Goal: Transaction & Acquisition: Purchase product/service

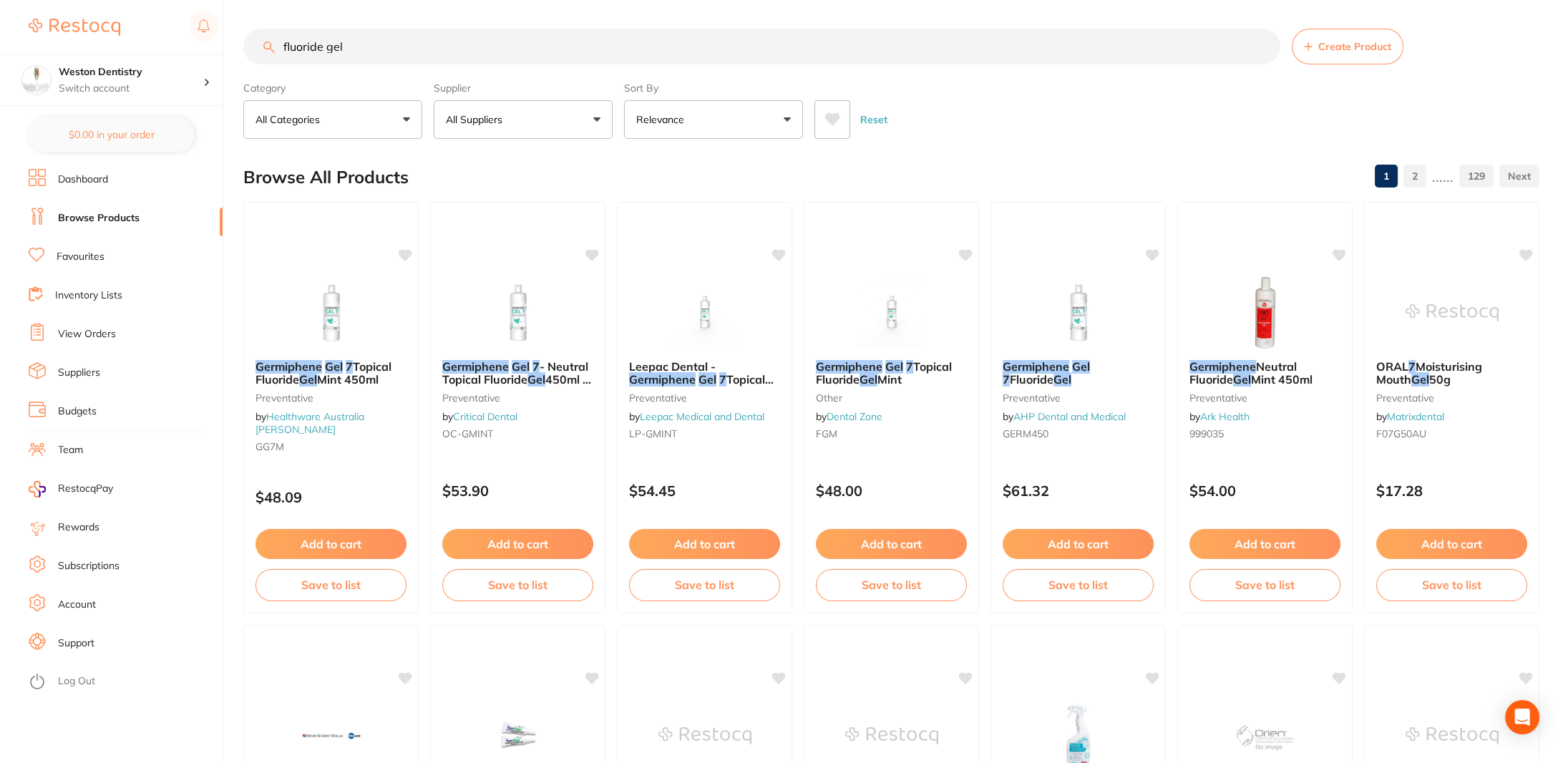
type input "fluoride gel"
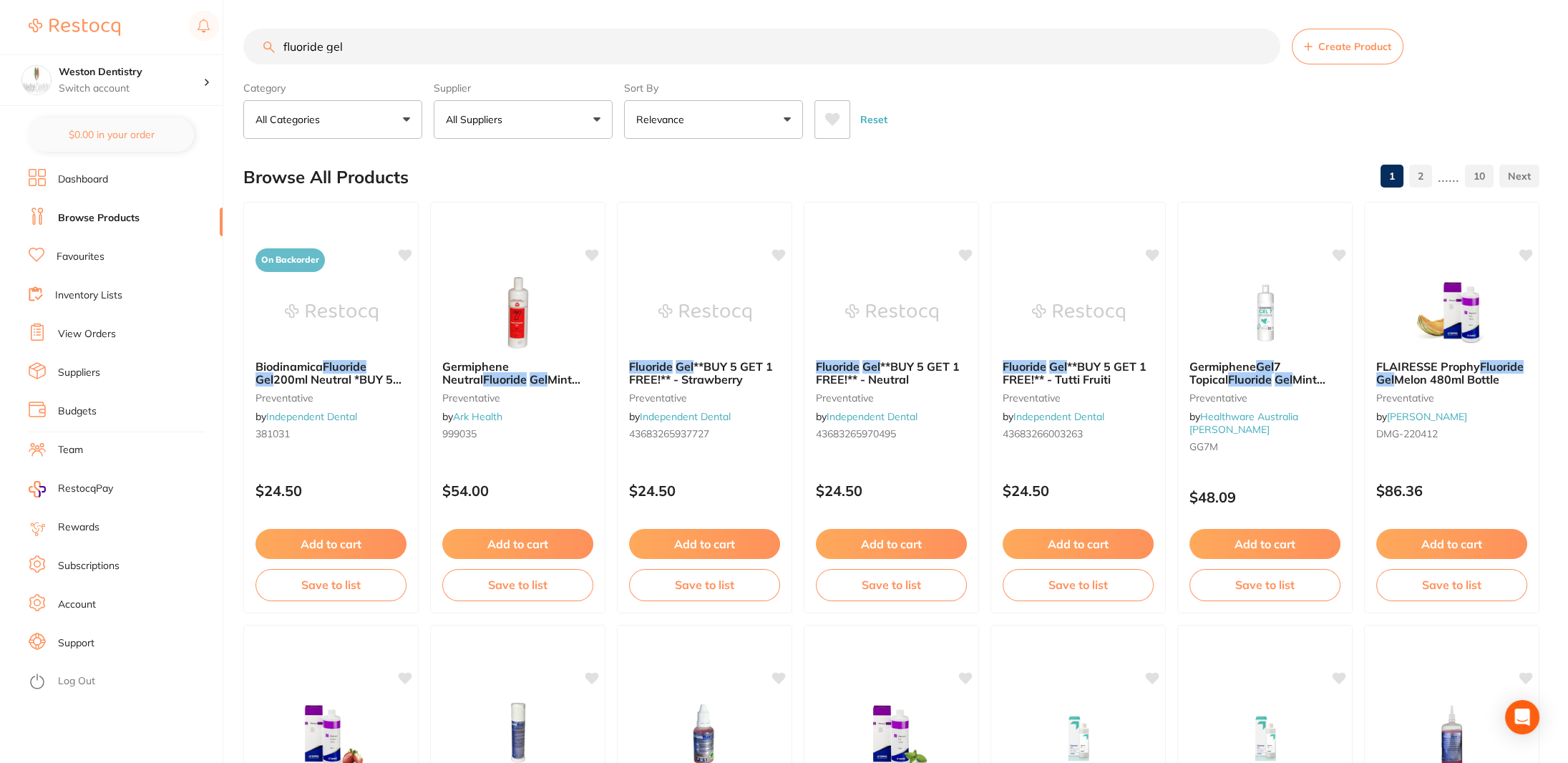
click at [368, 350] on div "Biodinamica Fluoride Gel 200ml Neutral *BUY 5 GET 1 FREE* preventative by Indep…" at bounding box center [331, 403] width 174 height 108
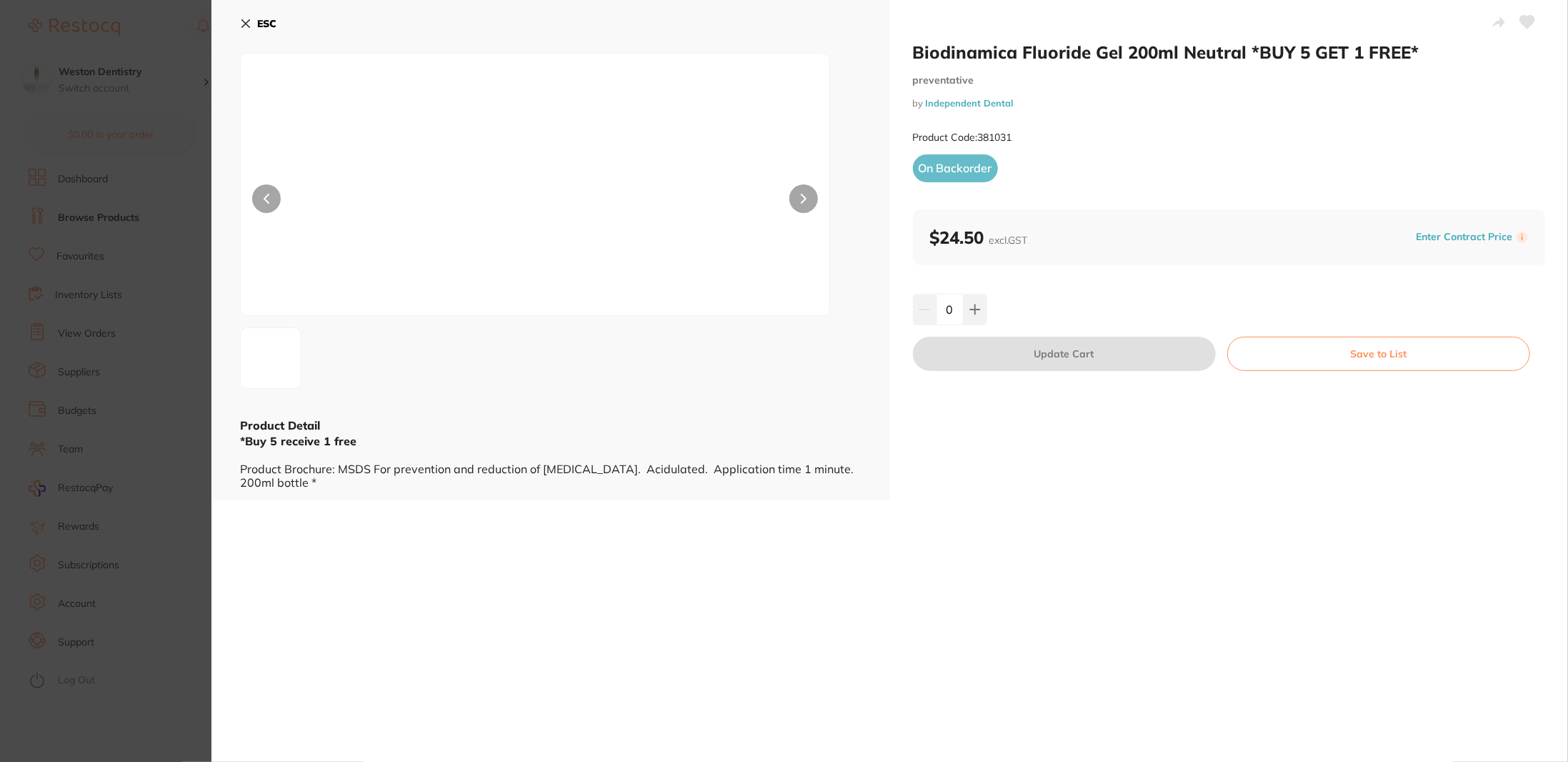
click at [114, 108] on section "Biodinamica Fluoride Gel 200ml Neutral *BUY 5 GET 1 FREE* preventative by Indep…" at bounding box center [784, 381] width 1568 height 762
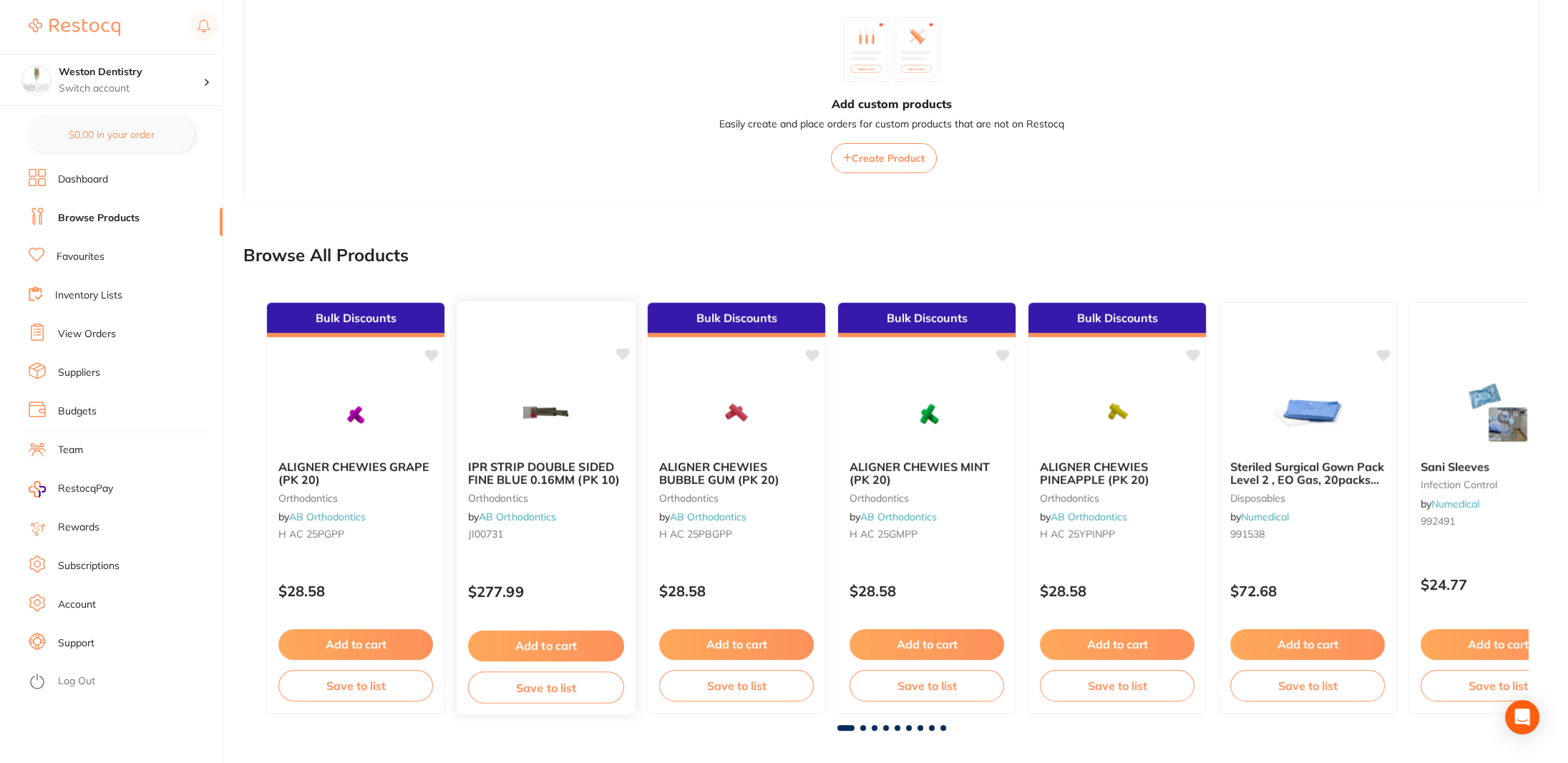
scroll to position [752, 0]
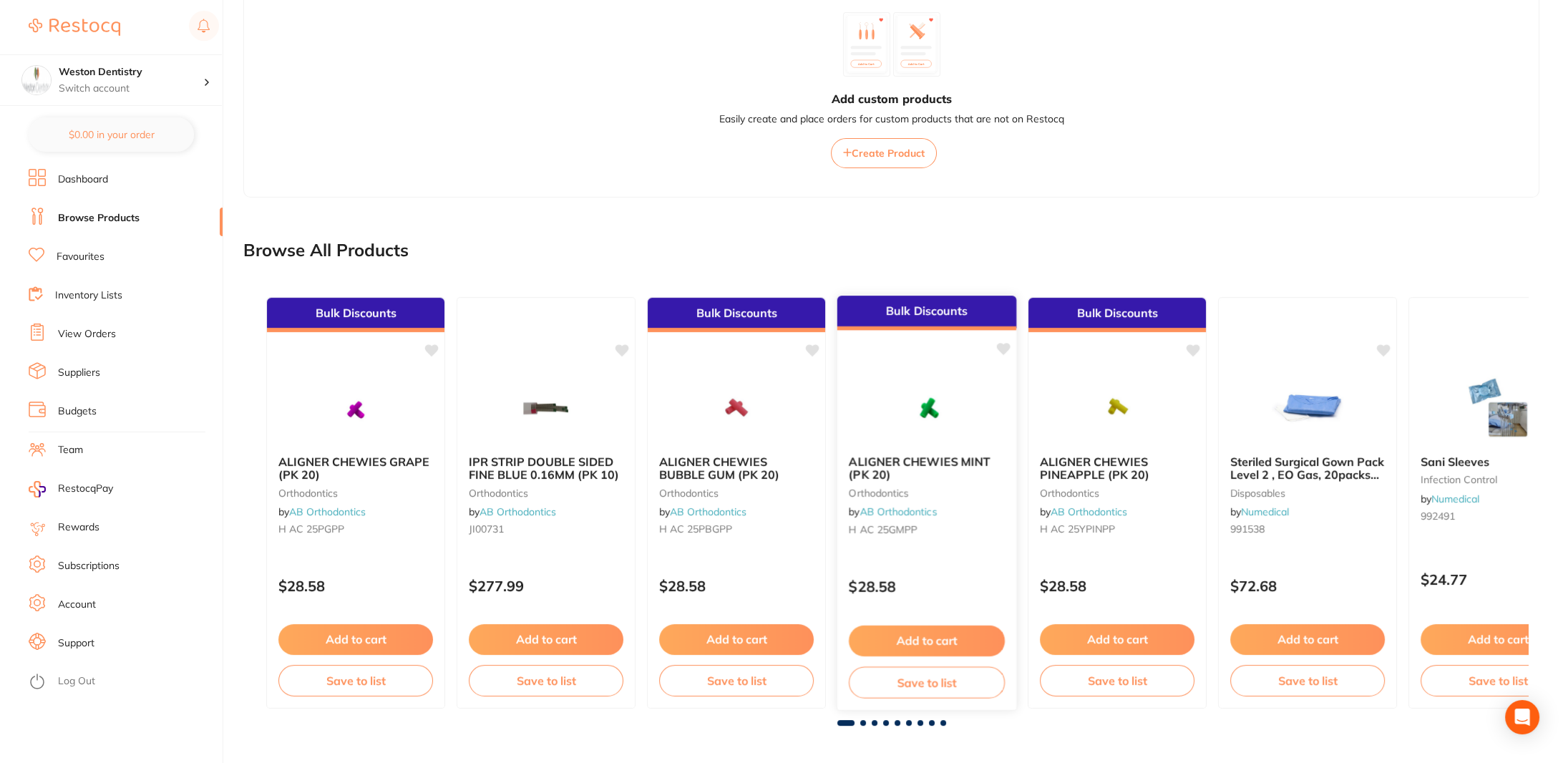
click at [892, 455] on span "ALIGNER CHEWIES MINT (PK 20)" at bounding box center [919, 467] width 141 height 28
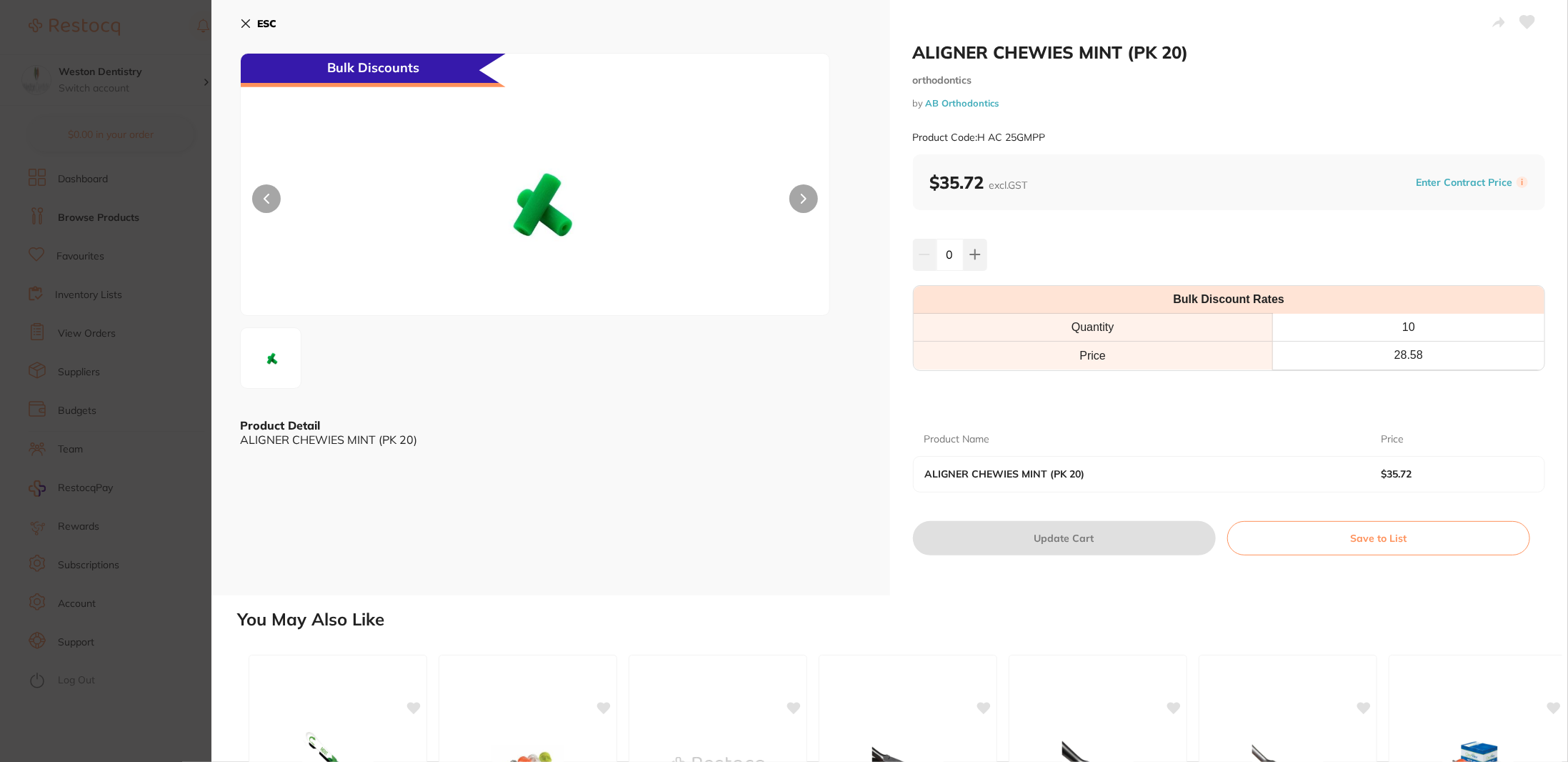
click at [804, 202] on icon at bounding box center [804, 199] width 6 height 10
click at [801, 200] on icon at bounding box center [804, 199] width 6 height 10
click at [264, 191] on button at bounding box center [267, 199] width 29 height 29
click at [975, 105] on link "AB Orthodontics" at bounding box center [962, 103] width 74 height 12
